Goal: Complete application form

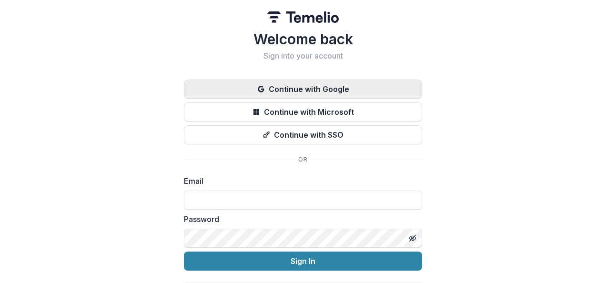
click at [299, 90] on button "Continue with Google" at bounding box center [303, 89] width 238 height 19
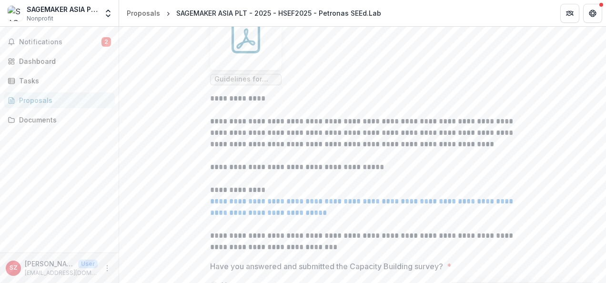
scroll to position [308, 0]
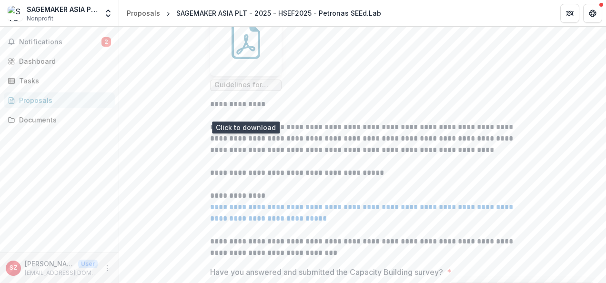
click at [239, 59] on icon at bounding box center [246, 40] width 38 height 38
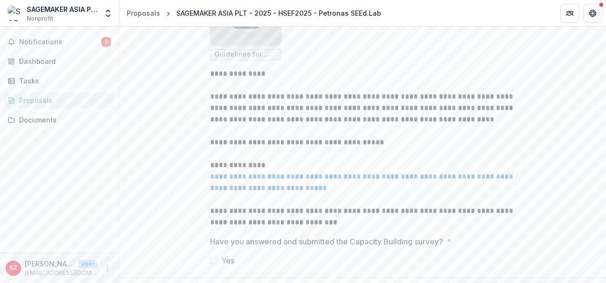
scroll to position [406, 0]
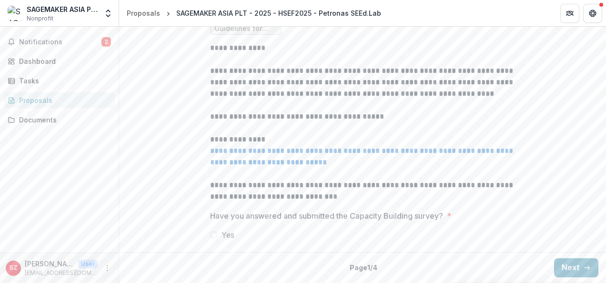
click at [212, 236] on span at bounding box center [214, 235] width 8 height 8
click at [487, 188] on p "**********" at bounding box center [362, 191] width 305 height 23
click at [570, 270] on button "Next" at bounding box center [576, 267] width 44 height 19
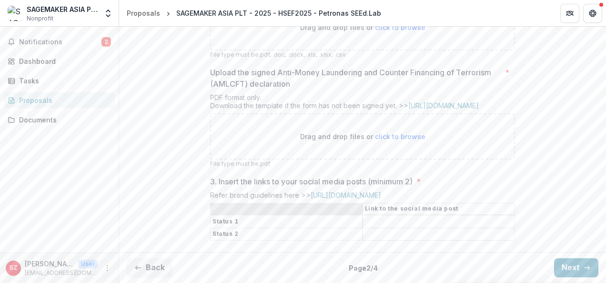
scroll to position [356, 0]
drag, startPoint x: 401, startPoint y: 222, endPoint x: 415, endPoint y: 111, distance: 111.8
click at [401, 222] on input "3. Insert the links to your social media posts (minimum 2) *" at bounding box center [439, 221] width 152 height 11
drag, startPoint x: 442, startPoint y: 110, endPoint x: 377, endPoint y: 79, distance: 72.1
click at [442, 110] on link "[URL][DOMAIN_NAME]" at bounding box center [443, 106] width 71 height 8
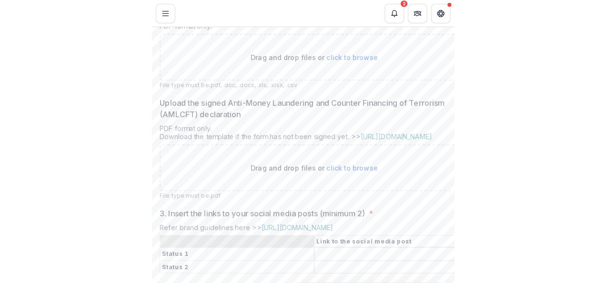
scroll to position [396, 0]
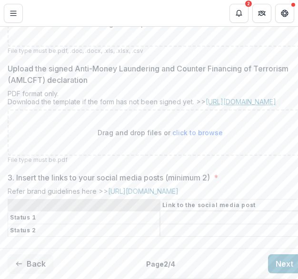
click at [231, 106] on link "[URL][DOMAIN_NAME]" at bounding box center [241, 102] width 71 height 8
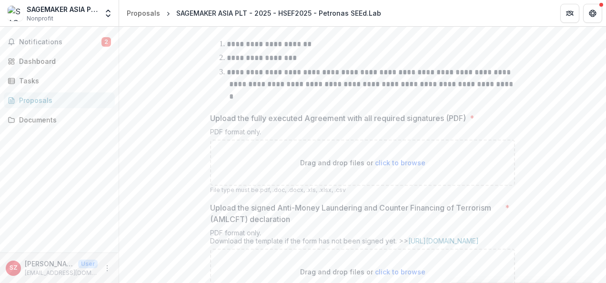
scroll to position [189, 0]
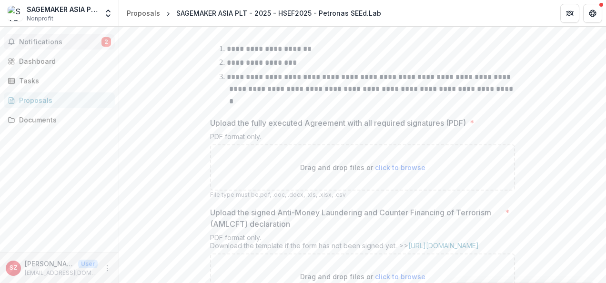
click at [59, 40] on span "Notifications" at bounding box center [60, 42] width 82 height 8
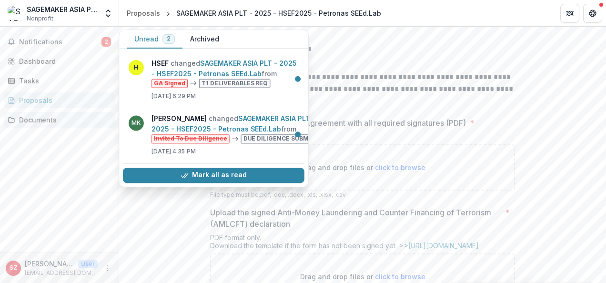
click at [31, 121] on div "Documents" at bounding box center [63, 120] width 88 height 10
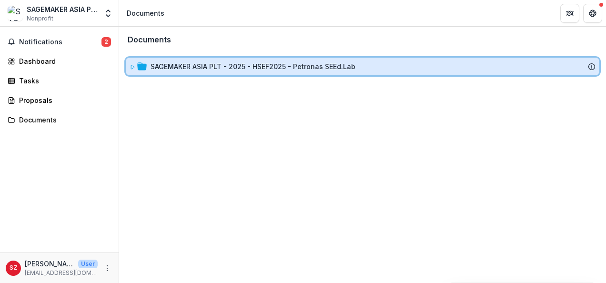
click at [132, 69] on icon at bounding box center [133, 67] width 6 height 6
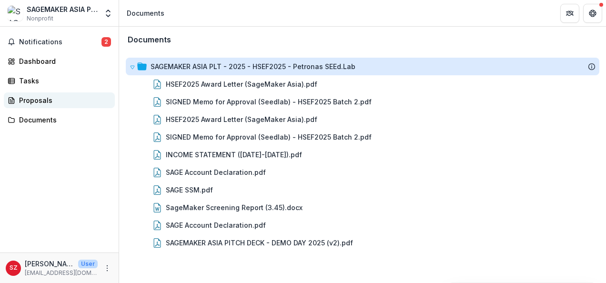
click at [41, 98] on div "Proposals" at bounding box center [63, 100] width 88 height 10
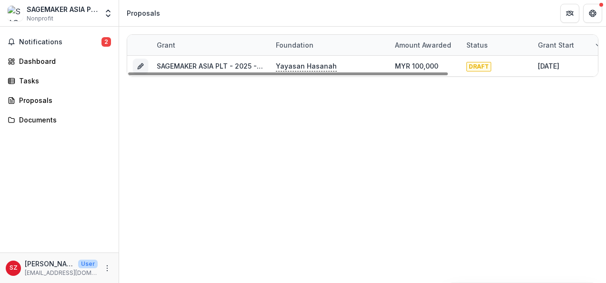
drag, startPoint x: 214, startPoint y: 71, endPoint x: 120, endPoint y: 116, distance: 104.4
click at [128, 75] on div at bounding box center [288, 73] width 320 height 3
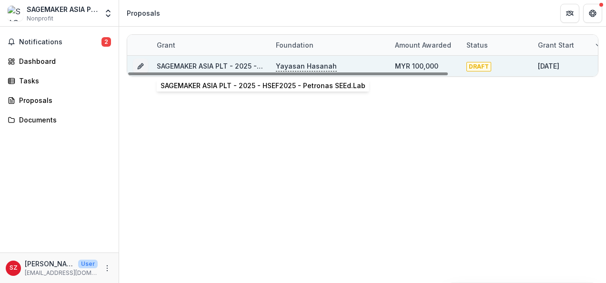
click at [192, 66] on link "SAGEMAKER ASIA PLT - 2025 - HSEF2025 - Petronas SEEd.Lab" at bounding box center [259, 66] width 205 height 8
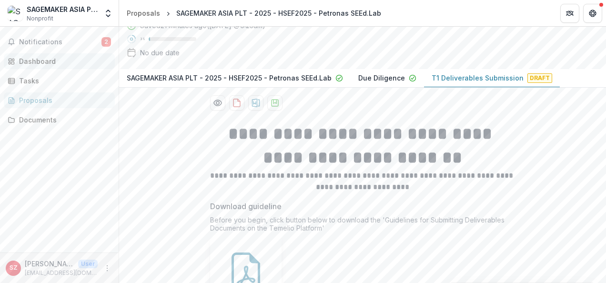
scroll to position [76, 0]
click at [41, 59] on div "Dashboard" at bounding box center [63, 61] width 88 height 10
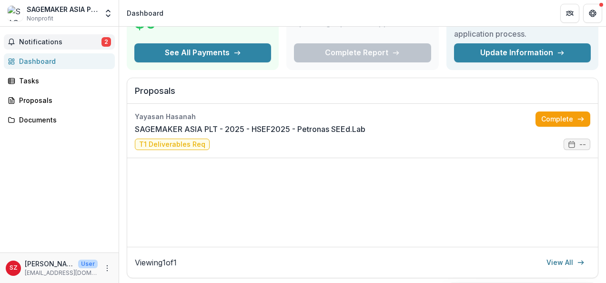
click at [49, 40] on span "Notifications" at bounding box center [60, 42] width 82 height 8
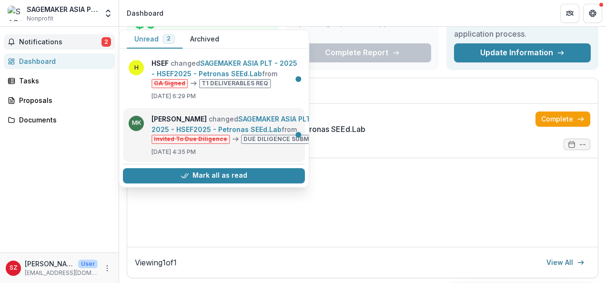
click at [206, 133] on link "SAGEMAKER ASIA PLT - 2025 - HSEF2025 - Petronas SEEd.Lab" at bounding box center [234, 124] width 164 height 19
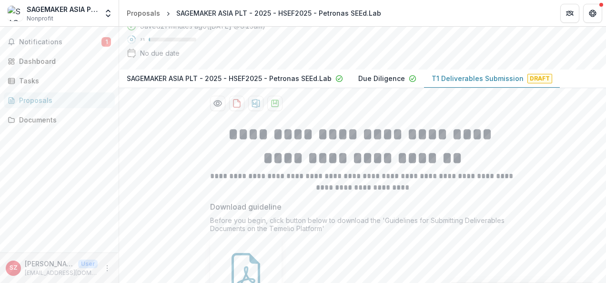
scroll to position [103, 0]
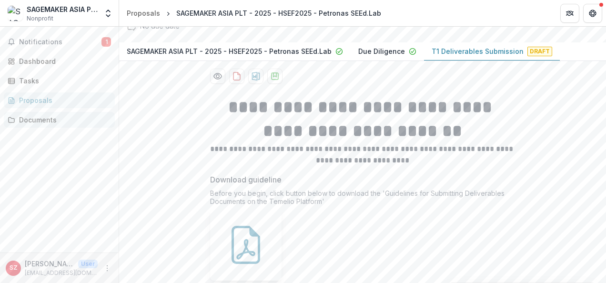
click at [39, 126] on link "Documents" at bounding box center [59, 120] width 111 height 16
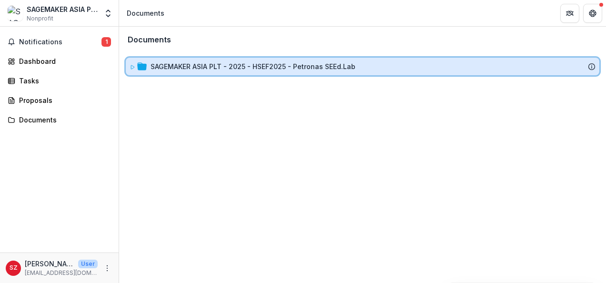
click at [132, 67] on icon at bounding box center [133, 67] width 6 height 6
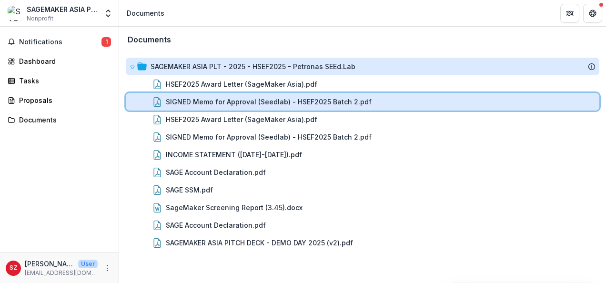
click at [241, 108] on div "SIGNED Memo for Approval (Seedlab) - HSEF2025 Batch 2.pdf" at bounding box center [363, 102] width 474 height 18
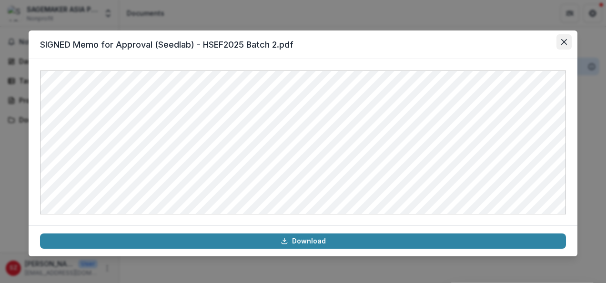
click at [566, 37] on button "Close" at bounding box center [564, 41] width 15 height 15
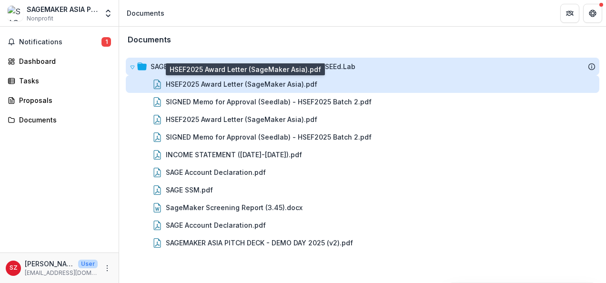
click at [206, 81] on div "HSEF2025 Award Letter (SageMaker Asia).pdf" at bounding box center [242, 84] width 152 height 10
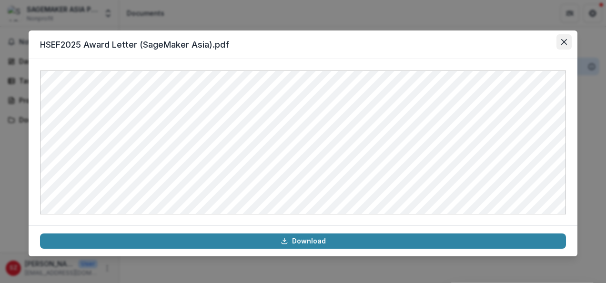
click at [563, 43] on icon "Close" at bounding box center [564, 42] width 6 height 6
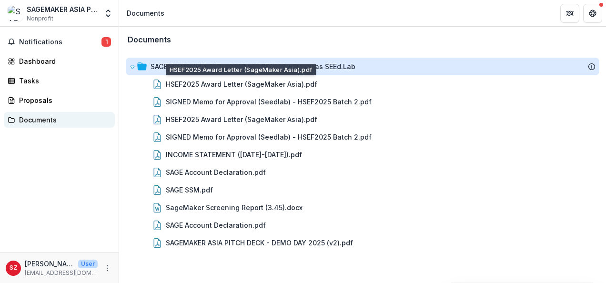
click at [62, 116] on div "Documents" at bounding box center [63, 120] width 88 height 10
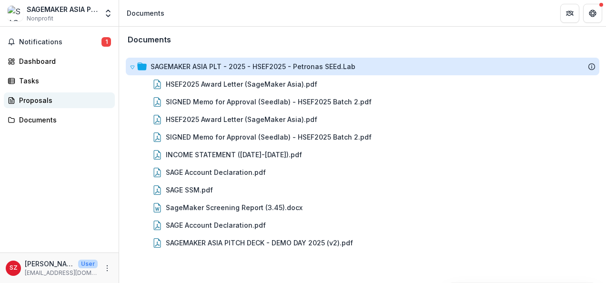
click at [57, 99] on div "Proposals" at bounding box center [63, 100] width 88 height 10
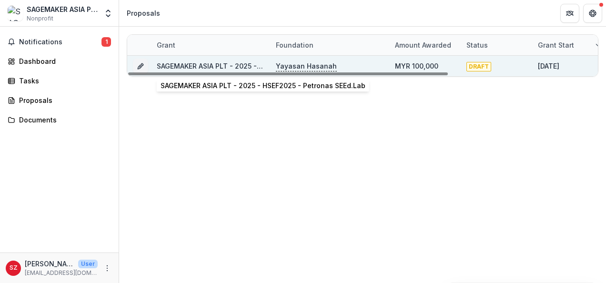
click at [219, 63] on link "SAGEMAKER ASIA PLT - 2025 - HSEF2025 - Petronas SEEd.Lab" at bounding box center [259, 66] width 205 height 8
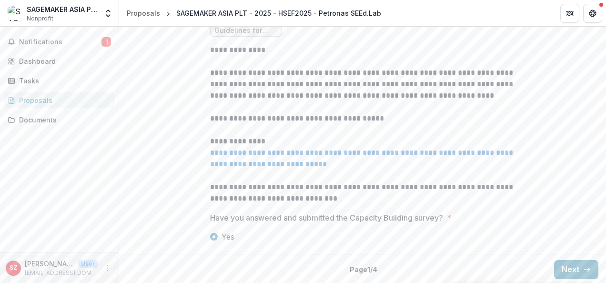
scroll to position [406, 0]
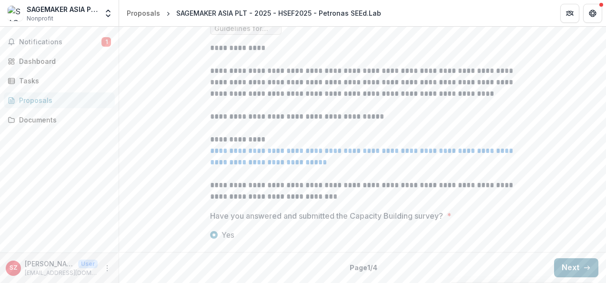
click at [574, 263] on button "Next" at bounding box center [576, 267] width 44 height 19
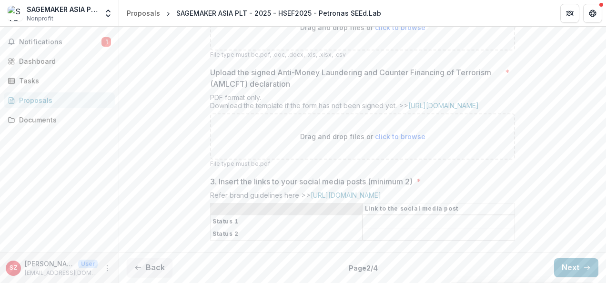
click at [394, 139] on span "click to browse" at bounding box center [400, 136] width 51 height 8
type input "**********"
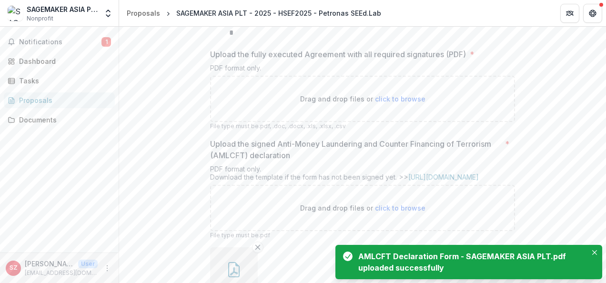
scroll to position [215, 0]
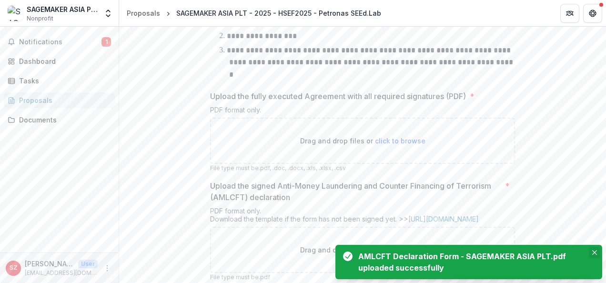
click at [595, 254] on icon "Close" at bounding box center [594, 252] width 5 height 5
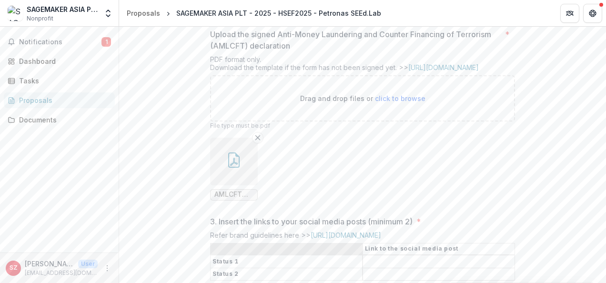
scroll to position [435, 0]
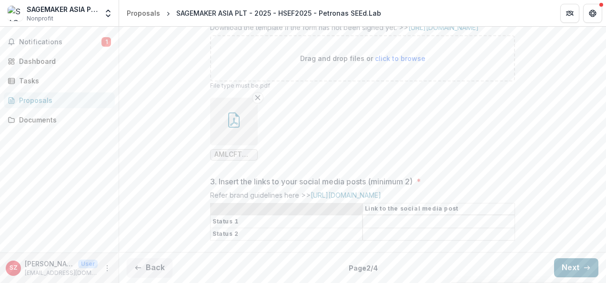
click at [583, 273] on button "Next" at bounding box center [576, 267] width 44 height 19
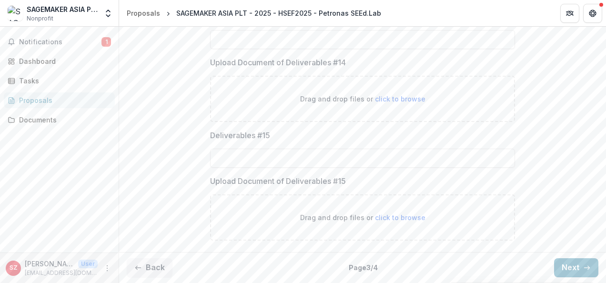
scroll to position [1528, 0]
click at [560, 268] on button "Next" at bounding box center [576, 267] width 44 height 19
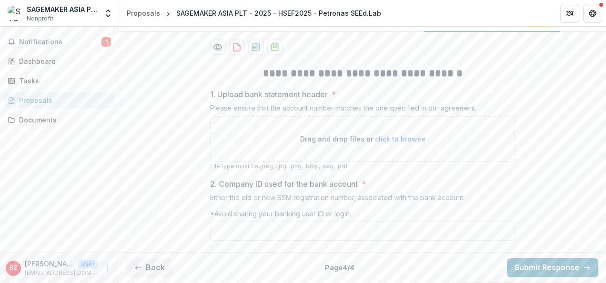
scroll to position [173, 0]
click at [392, 139] on span "click to browse" at bounding box center [400, 139] width 51 height 8
type input "**********"
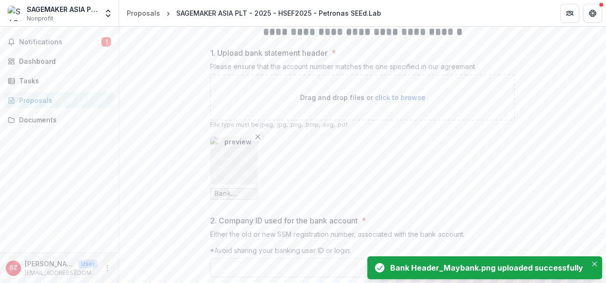
scroll to position [252, 0]
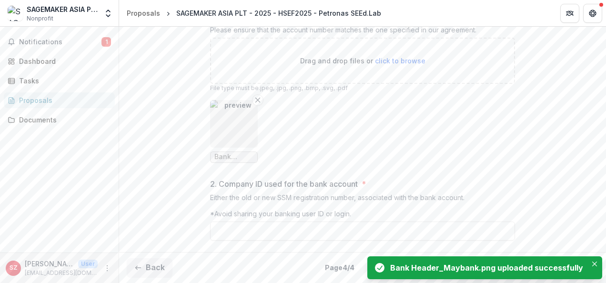
click at [163, 192] on div "**********" at bounding box center [362, 114] width 487 height 268
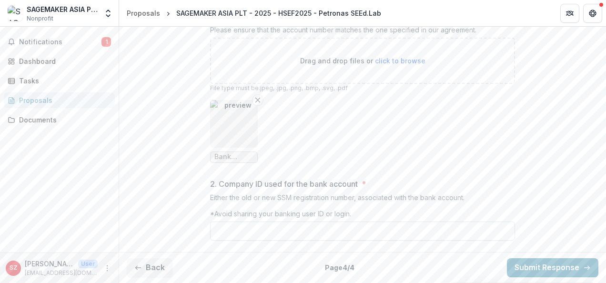
click at [307, 239] on input "2. Company ID used for the bank account *" at bounding box center [362, 231] width 305 height 19
click at [151, 262] on button "Back" at bounding box center [150, 267] width 46 height 19
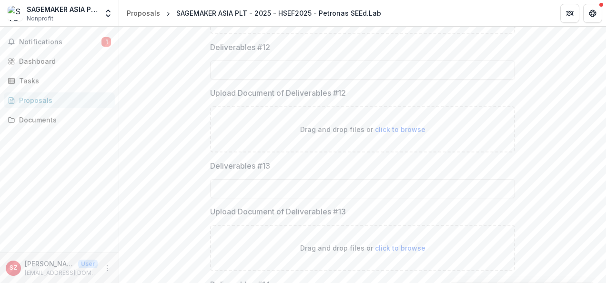
scroll to position [1528, 0]
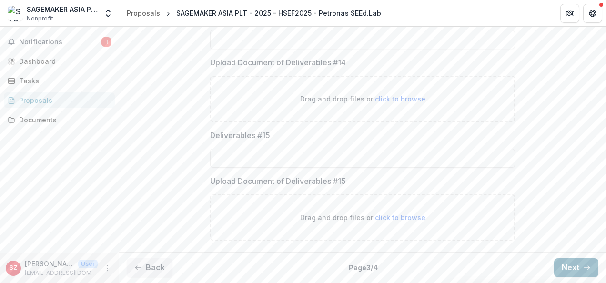
click at [565, 259] on button "Next" at bounding box center [576, 267] width 44 height 19
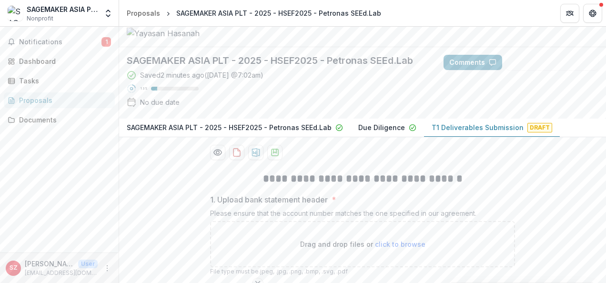
scroll to position [0, 0]
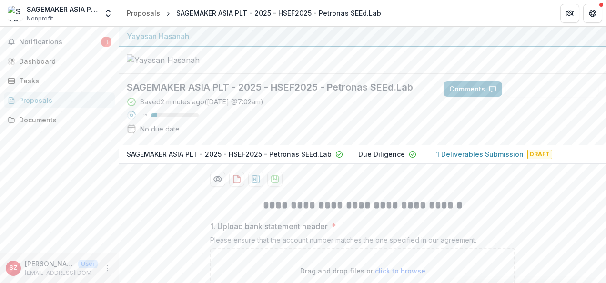
click at [292, 74] on div at bounding box center [362, 60] width 487 height 27
click at [61, 36] on button "Notifications 1" at bounding box center [59, 41] width 111 height 15
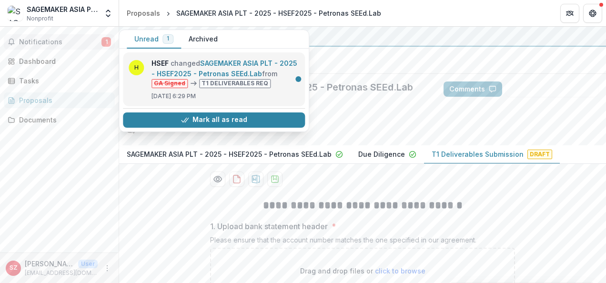
click at [237, 78] on link "SAGEMAKER ASIA PLT - 2025 - HSEF2025 - Petronas SEEd.Lab" at bounding box center [225, 68] width 146 height 19
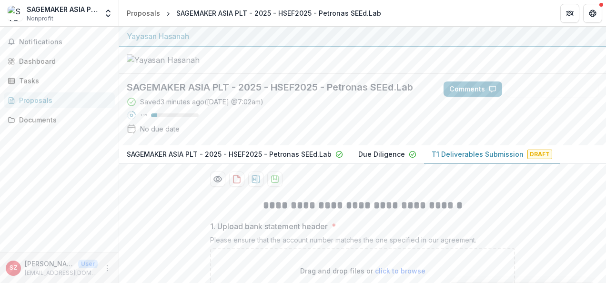
scroll to position [252, 0]
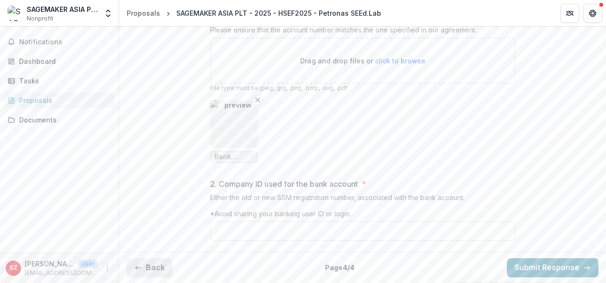
click at [165, 260] on button "Back" at bounding box center [150, 267] width 46 height 19
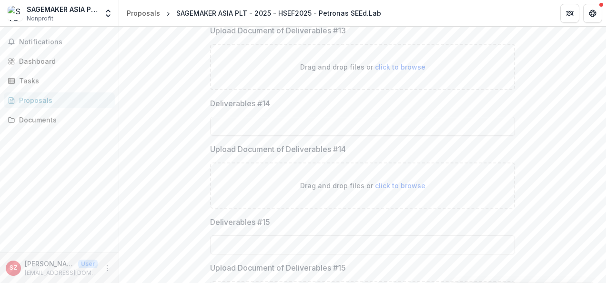
scroll to position [1528, 0]
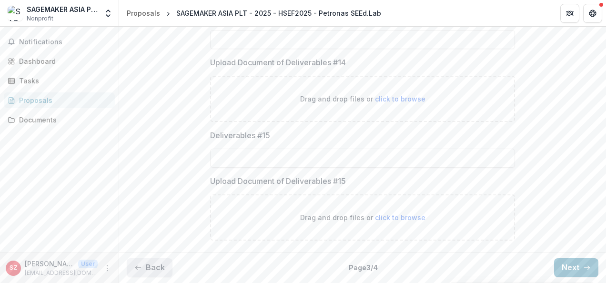
click at [153, 270] on button "Back" at bounding box center [150, 267] width 46 height 19
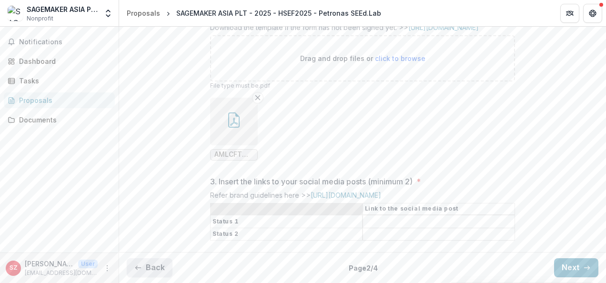
click at [153, 270] on button "Back" at bounding box center [150, 267] width 46 height 19
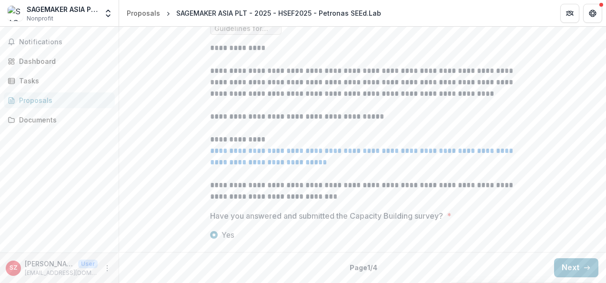
scroll to position [397, 0]
click at [178, 163] on div "**********" at bounding box center [362, 38] width 487 height 422
click at [561, 266] on button "Next" at bounding box center [576, 267] width 44 height 19
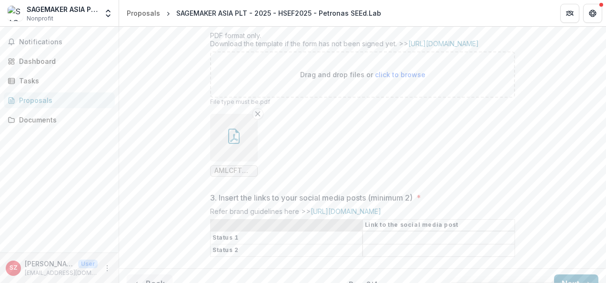
scroll to position [435, 0]
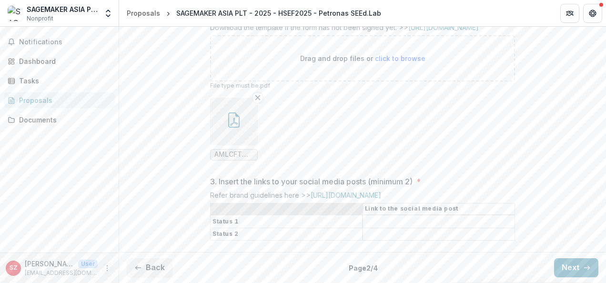
click at [111, 269] on button "More" at bounding box center [107, 268] width 11 height 11
click at [153, 266] on button "Logout" at bounding box center [170, 264] width 102 height 16
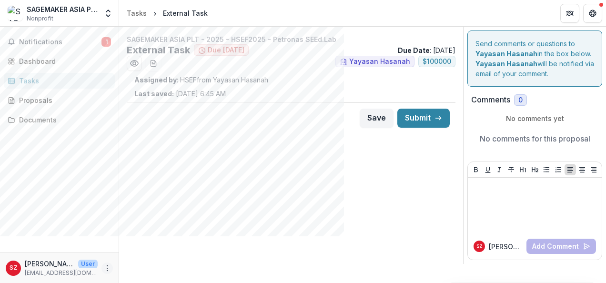
click at [111, 268] on icon "More" at bounding box center [107, 269] width 8 height 8
